Goal: Obtain resource: Obtain resource

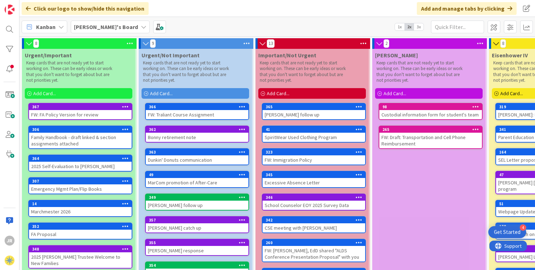
scroll to position [48, 0]
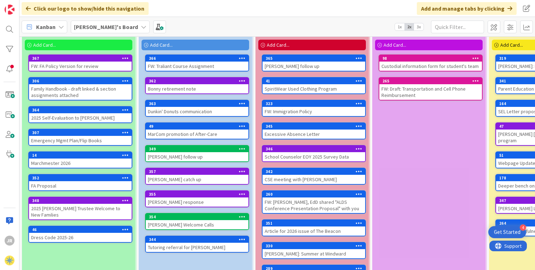
click at [91, 63] on div "FW: FA Policy Version for review" at bounding box center [80, 66] width 103 height 9
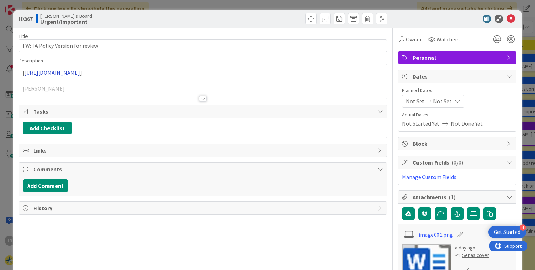
click at [89, 79] on div "[ [URL][DOMAIN_NAME] ] [PERSON_NAME] Associate Head of School [ [URL][DOMAIN_NA…" at bounding box center [203, 81] width 368 height 35
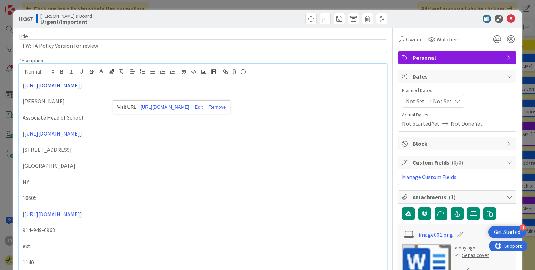
click at [80, 89] on link "[URL][DOMAIN_NAME]" at bounding box center [52, 85] width 56 height 7
click at [431, 57] on span "Personal" at bounding box center [458, 57] width 91 height 8
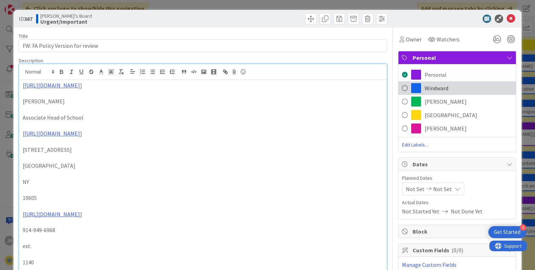
click at [426, 85] on span "Windward" at bounding box center [437, 88] width 24 height 8
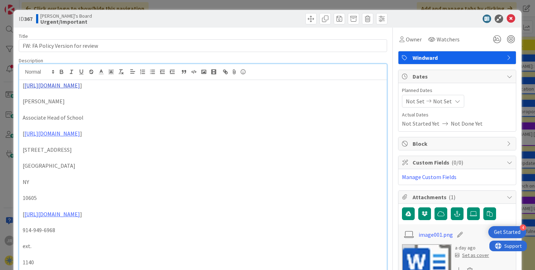
click at [80, 89] on link "[URL][DOMAIN_NAME]" at bounding box center [52, 85] width 56 height 7
click at [167, 111] on link "[URL][DOMAIN_NAME]" at bounding box center [165, 107] width 48 height 9
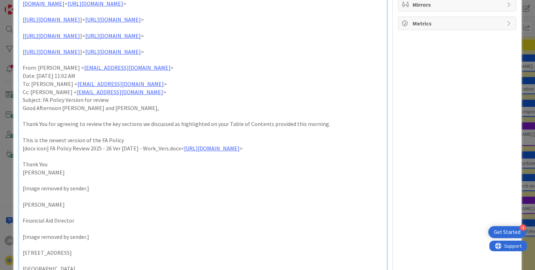
scroll to position [296, 0]
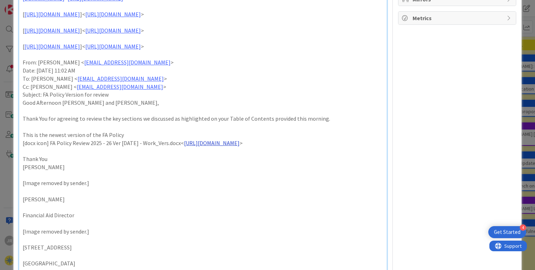
click at [184, 147] on link "[URL][DOMAIN_NAME]" at bounding box center [212, 142] width 56 height 7
click at [149, 245] on link "[URL][DOMAIN_NAME]" at bounding box center [157, 245] width 48 height 9
click at [164, 244] on link "[URL][DOMAIN_NAME]" at bounding box center [157, 245] width 48 height 9
